Goal: Information Seeking & Learning: Find specific fact

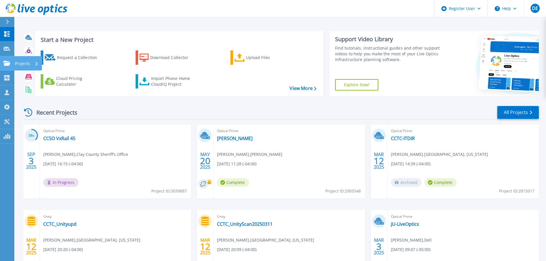
click at [9, 65] on icon at bounding box center [6, 63] width 7 height 5
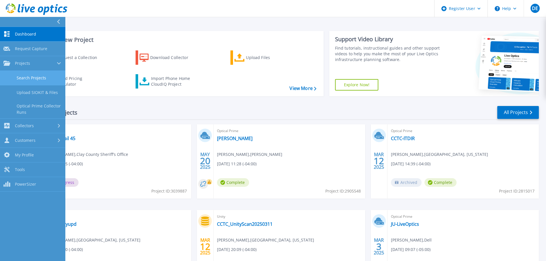
click at [40, 76] on link "Search Projects" at bounding box center [32, 78] width 65 height 15
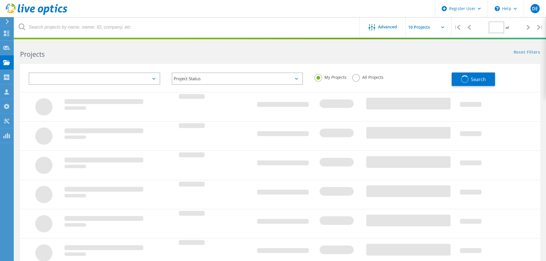
type input "1"
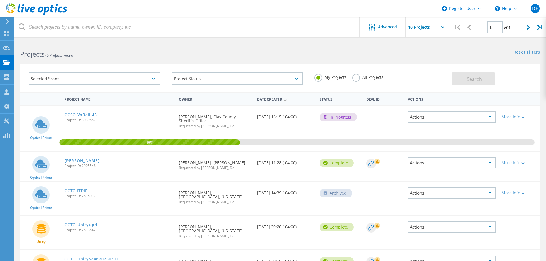
click at [349, 79] on div "My Projects All Projects" at bounding box center [380, 77] width 143 height 21
click at [357, 78] on label "All Projects" at bounding box center [367, 76] width 31 height 5
click at [0, 0] on input "All Projects" at bounding box center [0, 0] width 0 height 0
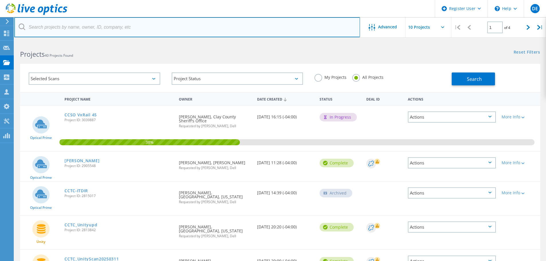
click at [70, 25] on input "text" at bounding box center [187, 27] width 346 height 20
paste input "[PERSON_NAME][EMAIL_ADDRESS][PERSON_NAME][DOMAIN_NAME]"
click at [58, 30] on input "[PERSON_NAME][EMAIL_ADDRESS][PERSON_NAME][DOMAIN_NAME]" at bounding box center [187, 27] width 346 height 20
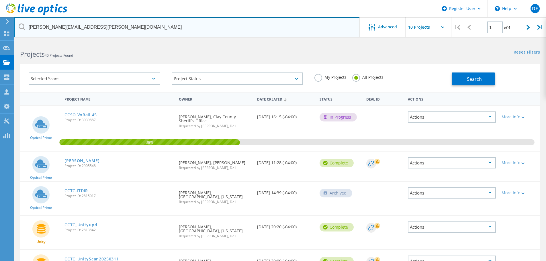
paste input "[PERSON_NAME].[PERSON_NAME]@cmgl"
type input "[PERSON_NAME][EMAIL_ADDRESS][PERSON_NAME][DOMAIN_NAME]"
